Goal: Task Accomplishment & Management: Use online tool/utility

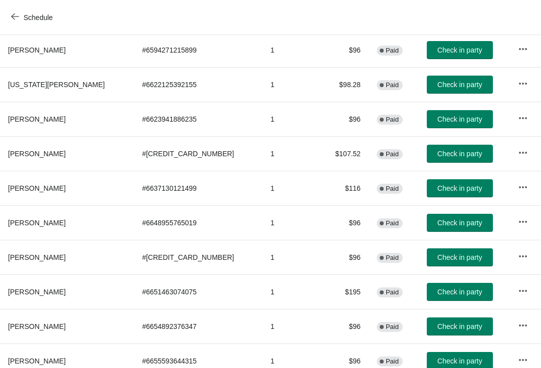
scroll to position [237, 1]
click at [436, 191] on span "Check in party" at bounding box center [458, 188] width 45 height 8
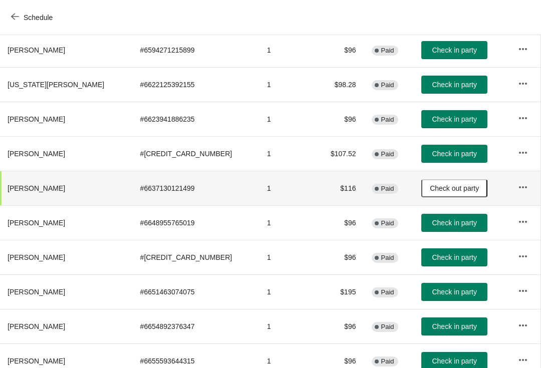
click at [428, 227] on button "Check in party" at bounding box center [454, 223] width 66 height 18
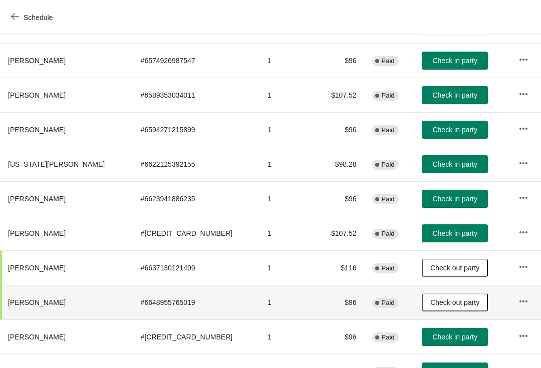
scroll to position [157, 0]
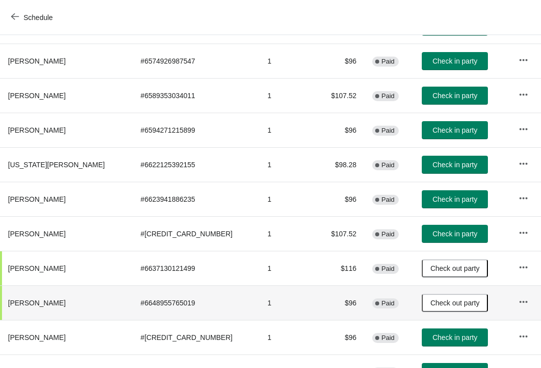
click at [421, 138] on button "Check in party" at bounding box center [454, 130] width 66 height 18
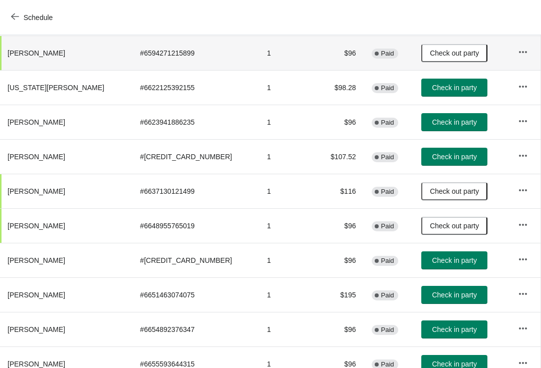
scroll to position [234, 1]
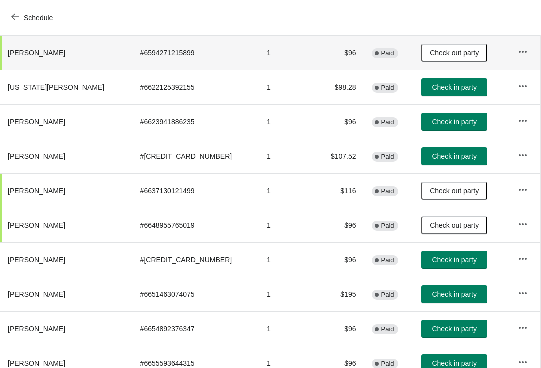
click at [431, 260] on span "Check in party" at bounding box center [453, 260] width 45 height 8
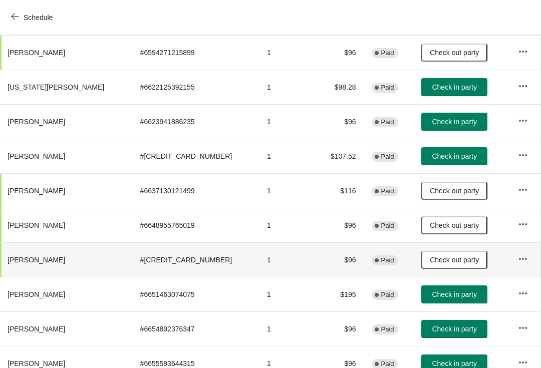
click at [431, 124] on span "Check in party" at bounding box center [453, 122] width 45 height 8
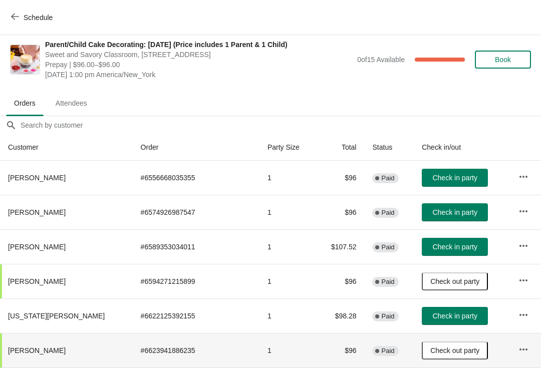
scroll to position [5, 0]
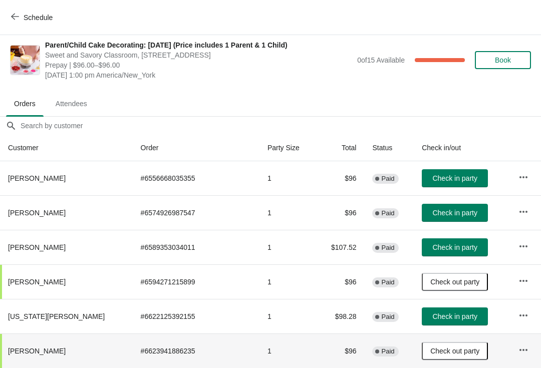
click at [432, 245] on span "Check in party" at bounding box center [454, 247] width 45 height 8
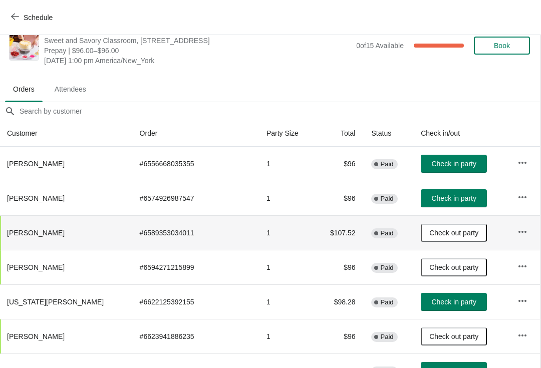
scroll to position [20, 1]
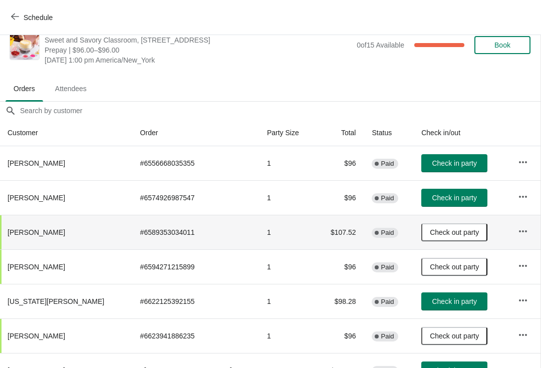
click at [438, 204] on button "Check in party" at bounding box center [454, 198] width 66 height 18
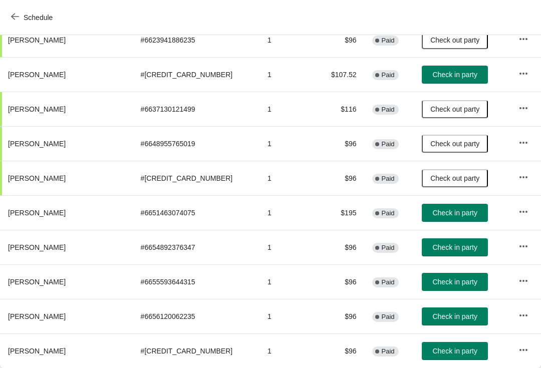
scroll to position [316, 0]
click at [432, 283] on span "Check in party" at bounding box center [454, 282] width 45 height 8
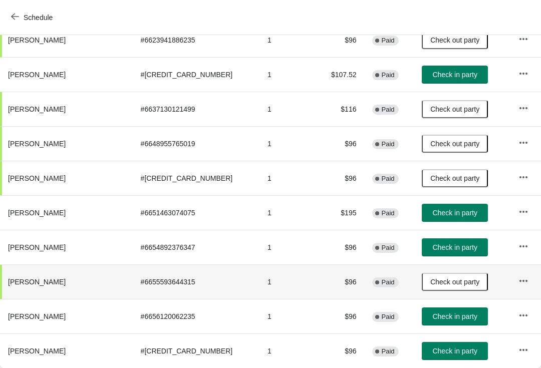
click at [434, 240] on button "Check in party" at bounding box center [454, 247] width 66 height 18
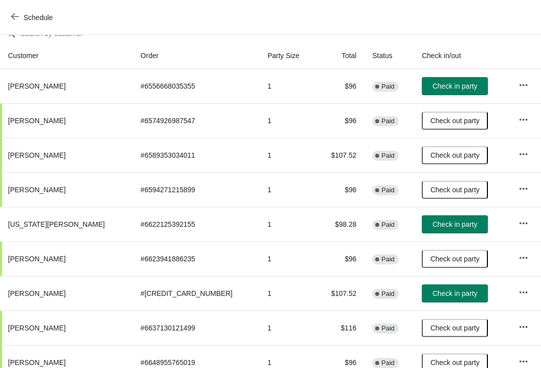
scroll to position [94, 0]
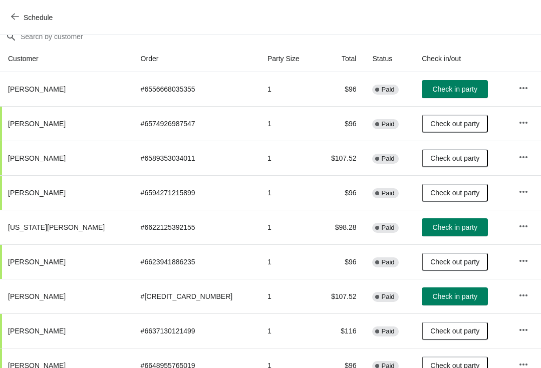
click at [434, 226] on span "Check in party" at bounding box center [454, 227] width 45 height 8
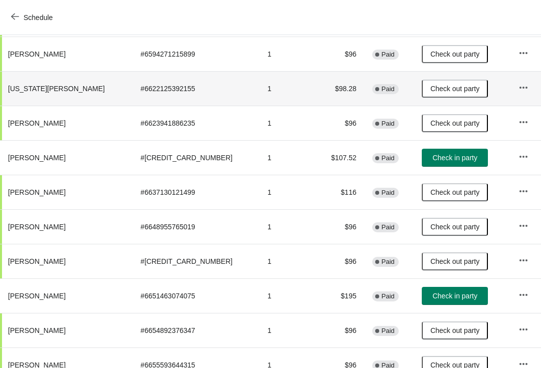
scroll to position [233, 0]
click at [427, 162] on button "Check in party" at bounding box center [454, 157] width 66 height 18
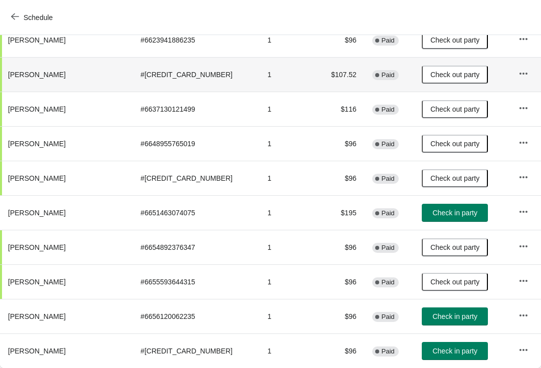
scroll to position [316, 0]
click at [432, 315] on span "Check in party" at bounding box center [454, 316] width 45 height 8
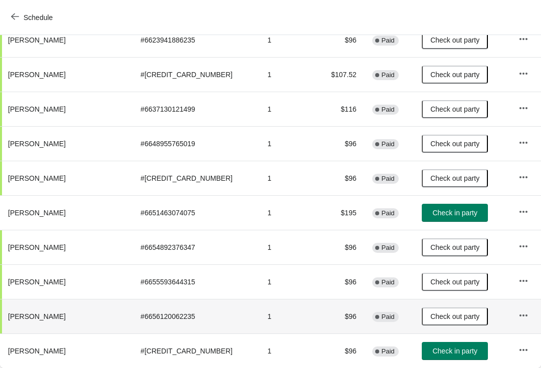
click at [439, 219] on button "Check in party" at bounding box center [454, 213] width 66 height 18
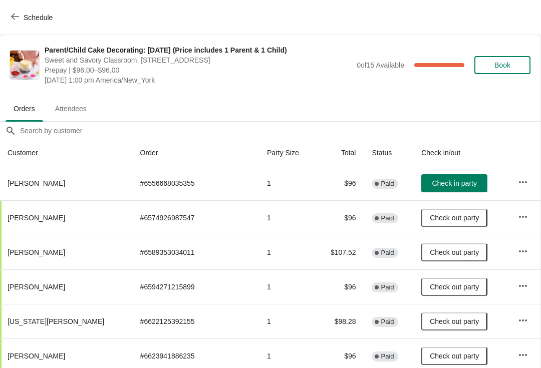
scroll to position [0, 1]
click at [431, 180] on span "Check in party" at bounding box center [453, 183] width 45 height 8
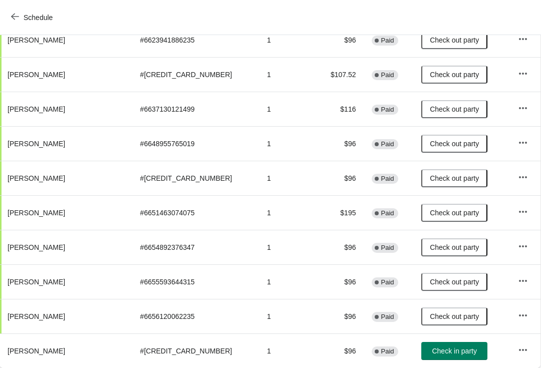
scroll to position [316, 1]
click at [430, 344] on button "Check in party" at bounding box center [454, 351] width 66 height 18
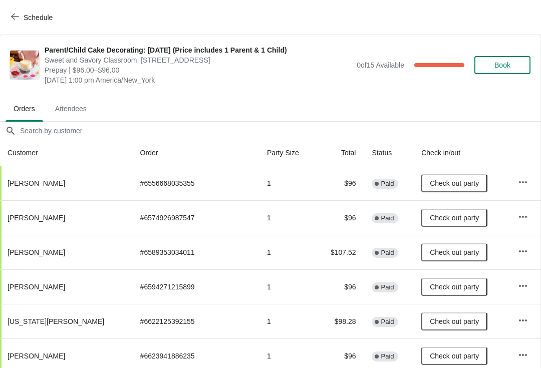
scroll to position [0, 1]
